Goal: Check status

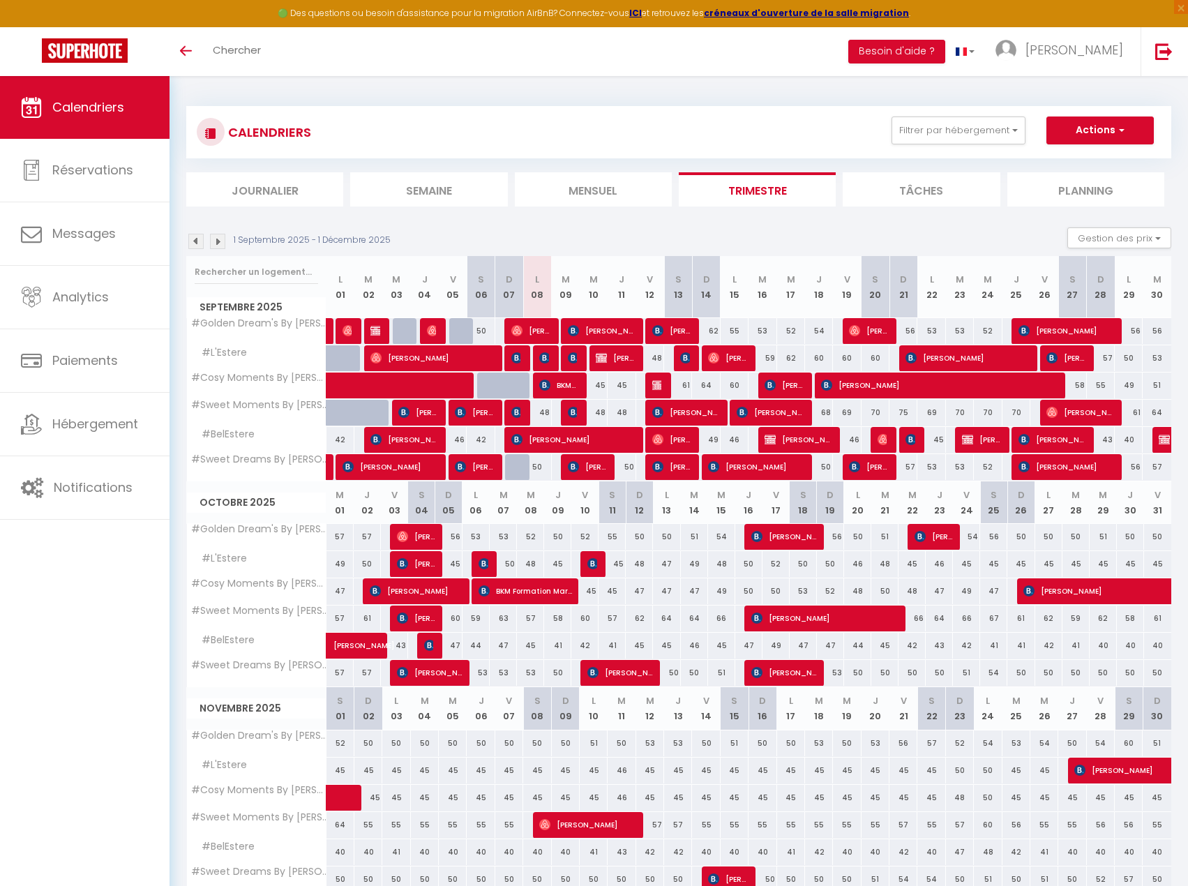
select select
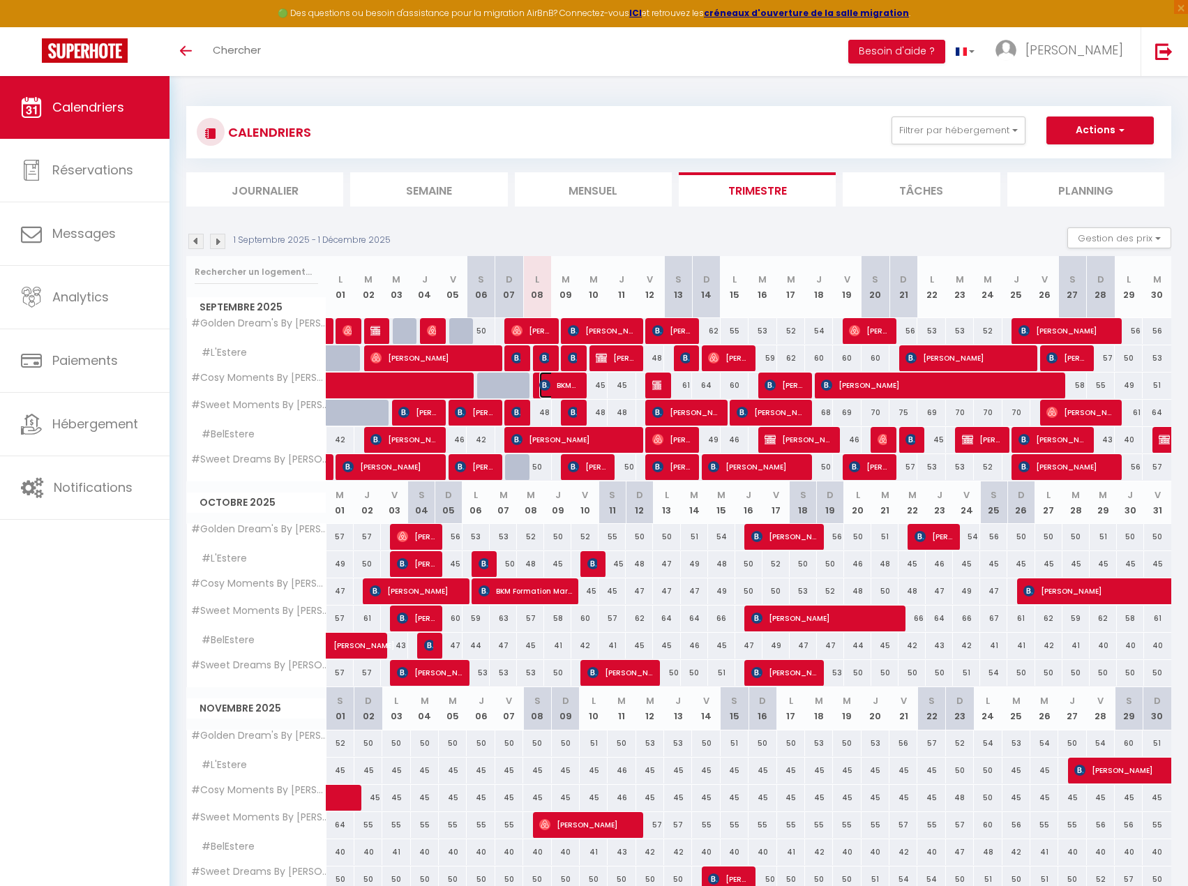
click at [554, 378] on span "BKM Formation Marescal [PERSON_NAME]" at bounding box center [558, 385] width 38 height 27
select select "OK"
select select "KO"
select select "0"
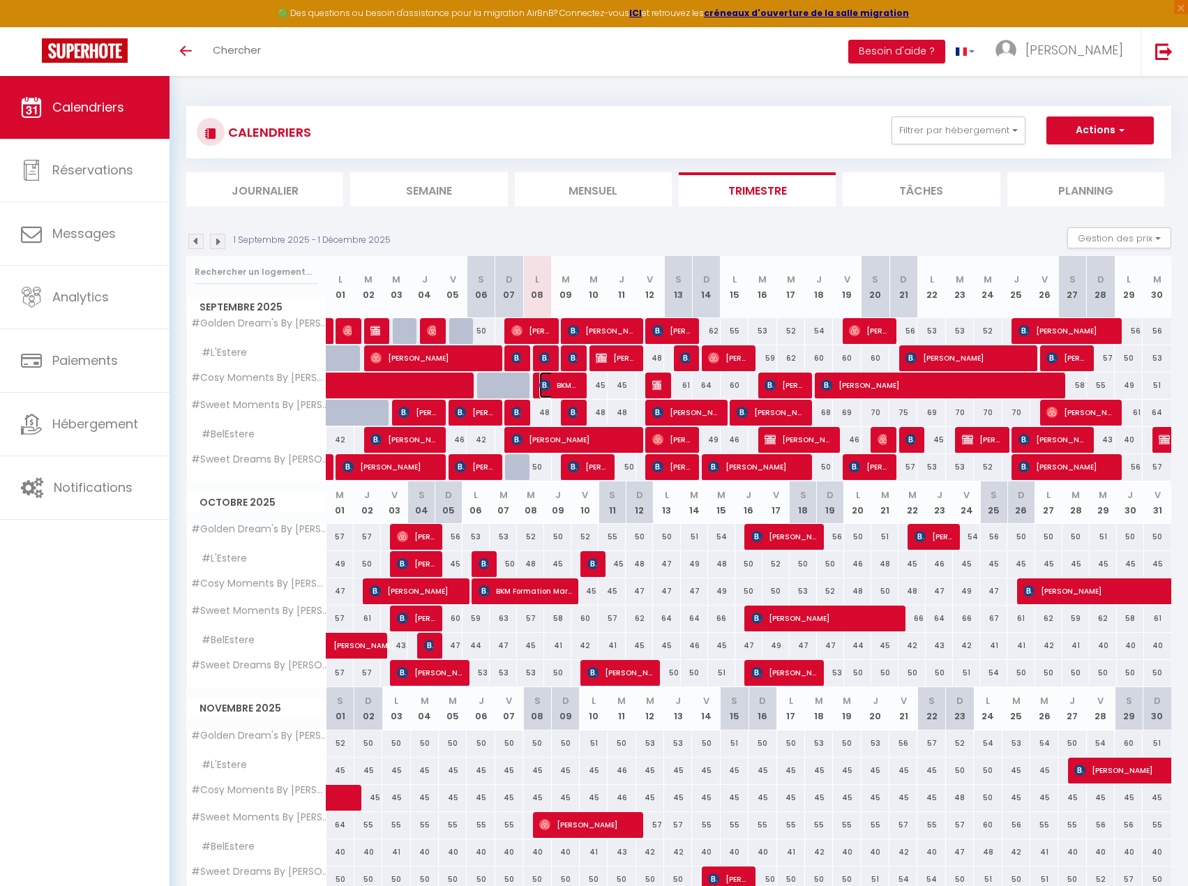
select select "1"
select select
